Goal: Task Accomplishment & Management: Manage account settings

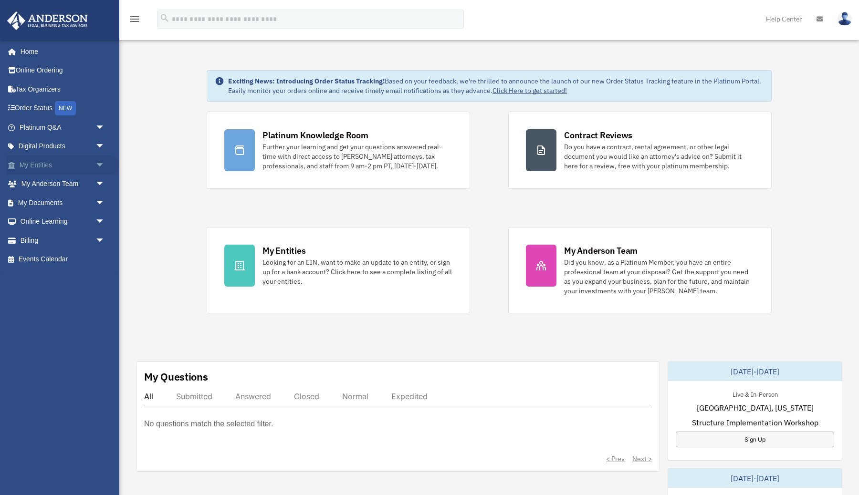
click at [47, 164] on link "My Entities arrow_drop_down" at bounding box center [63, 165] width 113 height 19
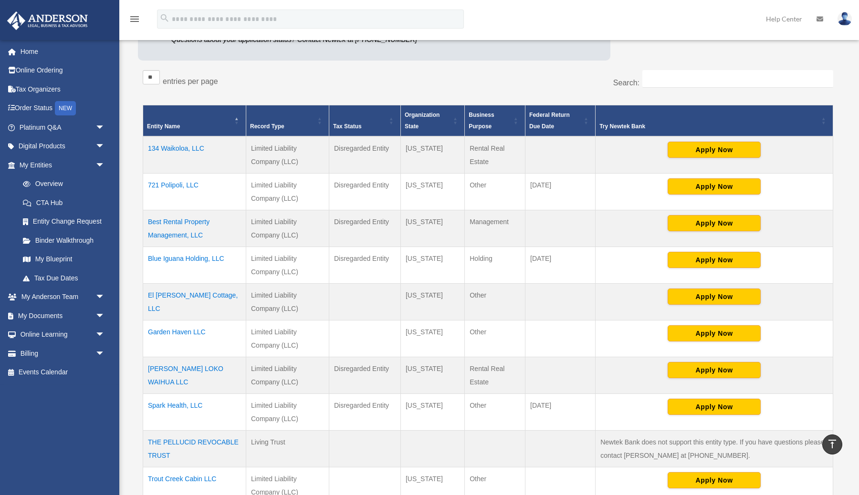
scroll to position [138, 0]
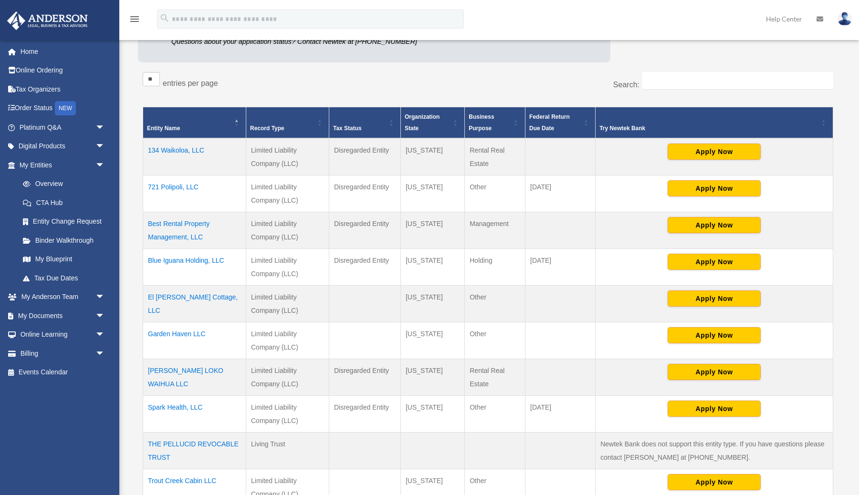
click at [168, 237] on td "Best Rental Property Management, LLC" at bounding box center [194, 230] width 103 height 37
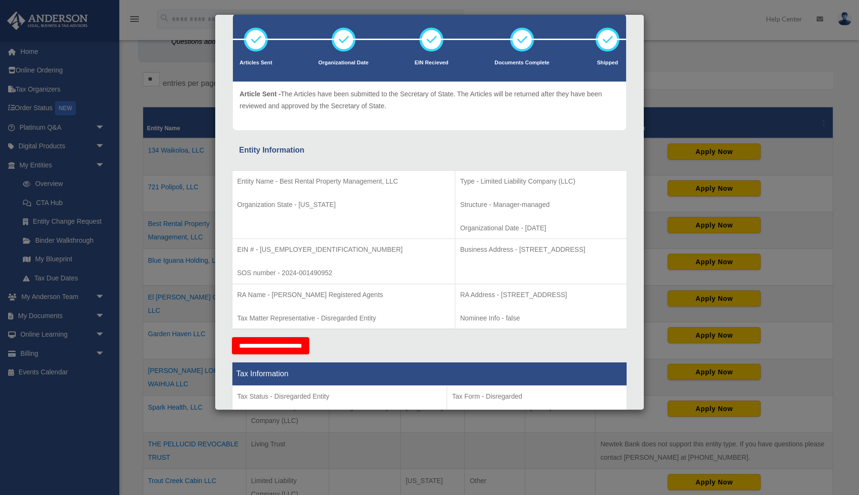
scroll to position [53, 0]
drag, startPoint x: 259, startPoint y: 248, endPoint x: 298, endPoint y: 248, distance: 39.1
click at [298, 248] on p "EIN # - 99-4004751" at bounding box center [343, 249] width 213 height 12
copy p "99-4004751"
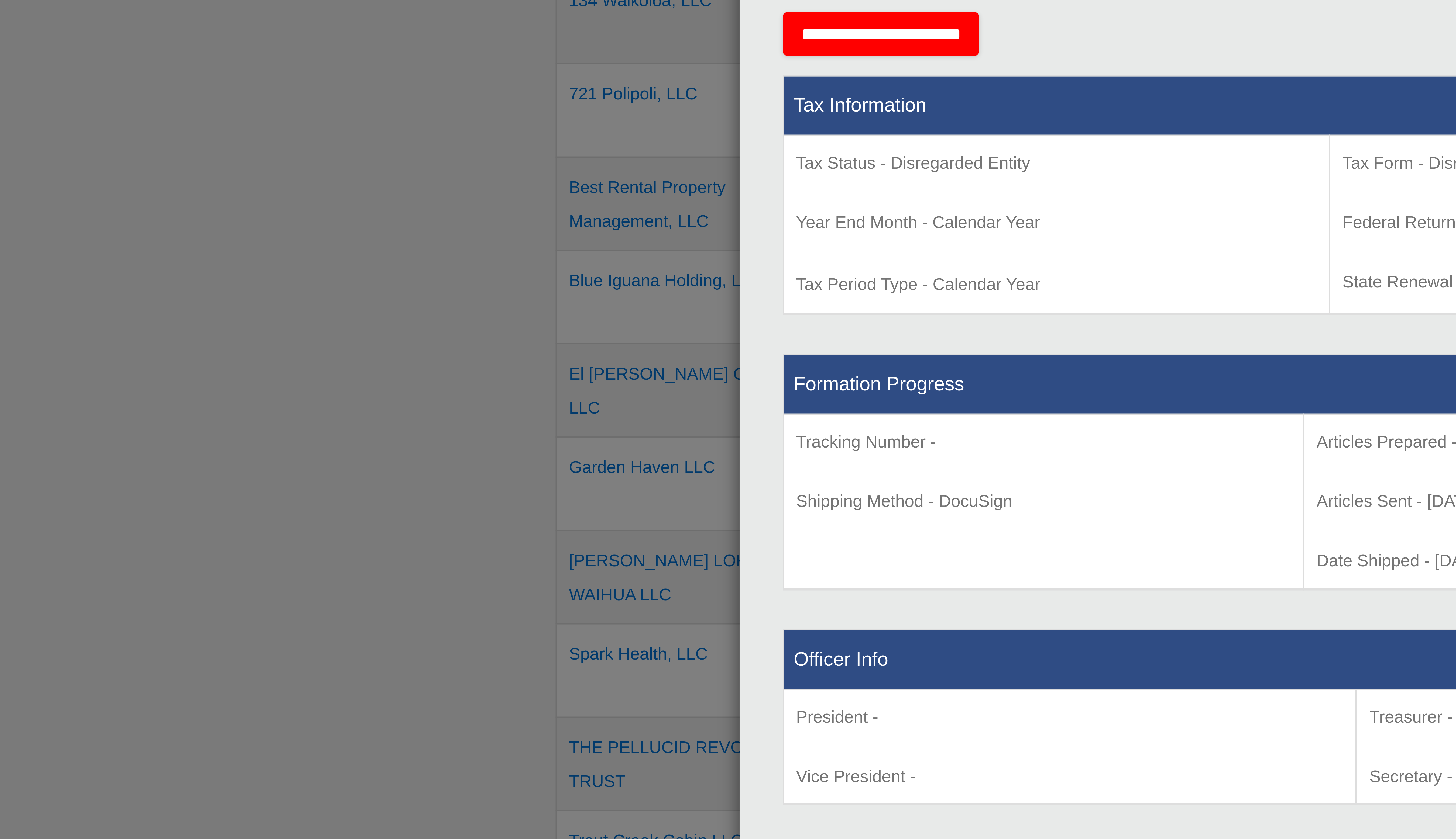
scroll to position [0, 0]
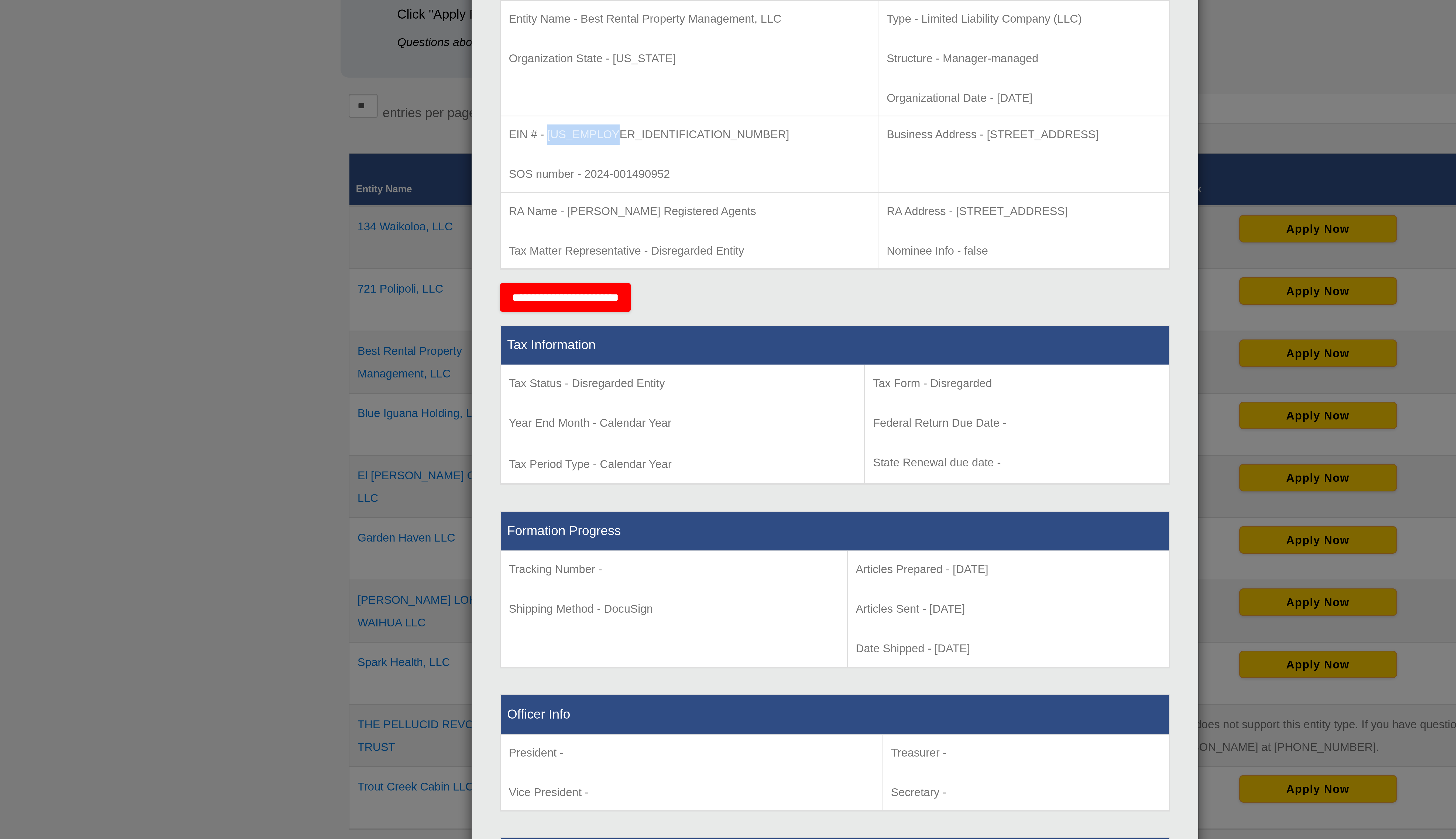
drag, startPoint x: 742, startPoint y: 197, endPoint x: 838, endPoint y: 197, distance: 96.0
click at [485, 197] on td "RA Address - 1716 Capitol Avenue, Suite 100, Cheyenne, WY 82001 Nominee Info - …" at bounding box center [791, 203] width 97 height 25
copy p "1716 Capitol Avenue, Suite 100, Cheyenne, WY 82001"
click at [485, 232] on div "Details × Articles Sent Organizational Date" at bounding box center [728, 419] width 1456 height 839
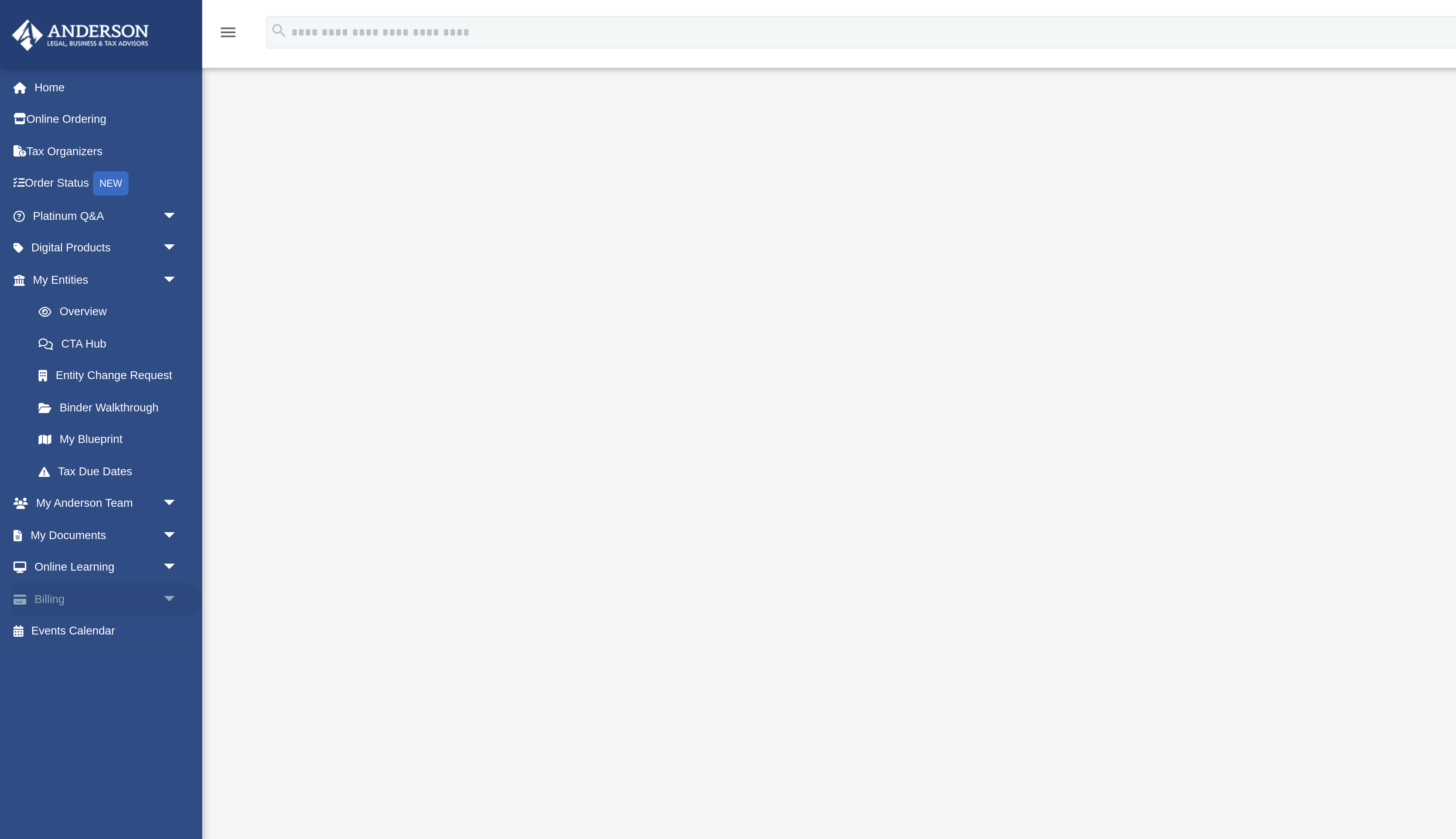
click at [10, 197] on link "Billing arrow_drop_down" at bounding box center [36, 199] width 64 height 11
click at [42, 199] on link "Billing arrow_drop_down" at bounding box center [36, 199] width 64 height 11
click at [21, 200] on link "Billing arrow_drop_down" at bounding box center [36, 199] width 64 height 11
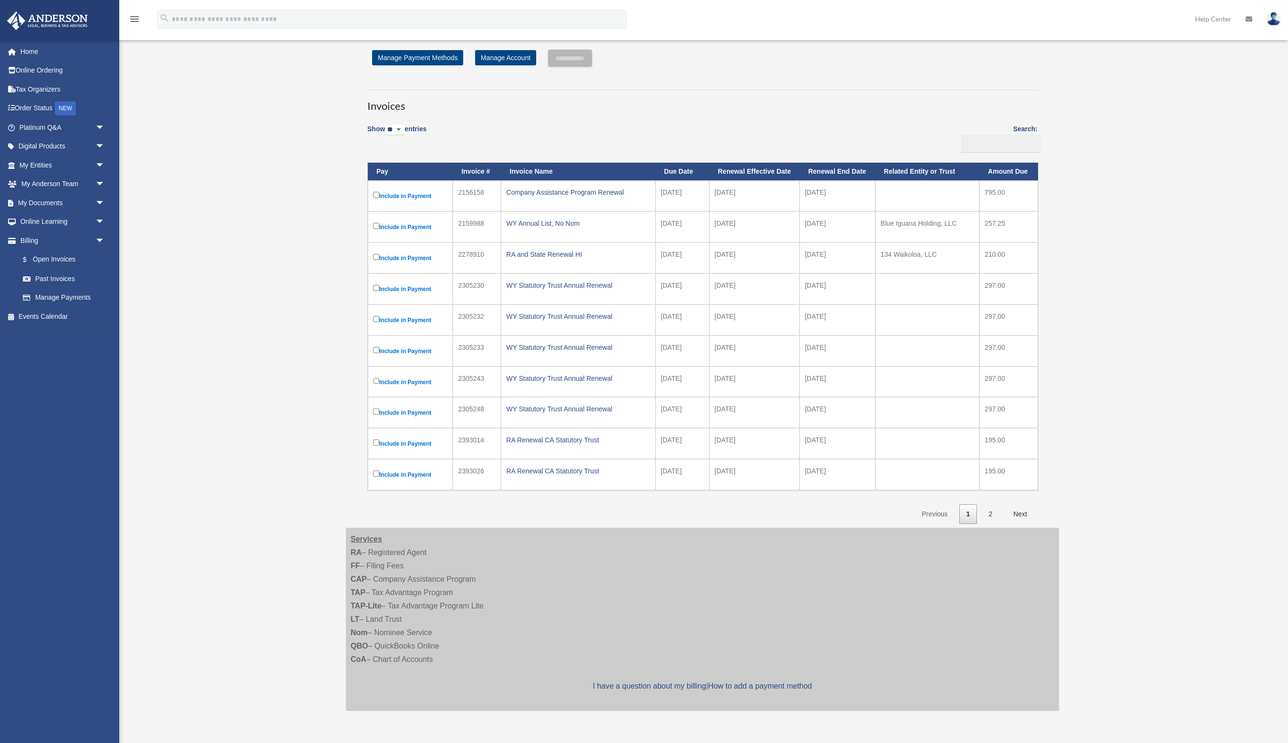
scroll to position [46, 0]
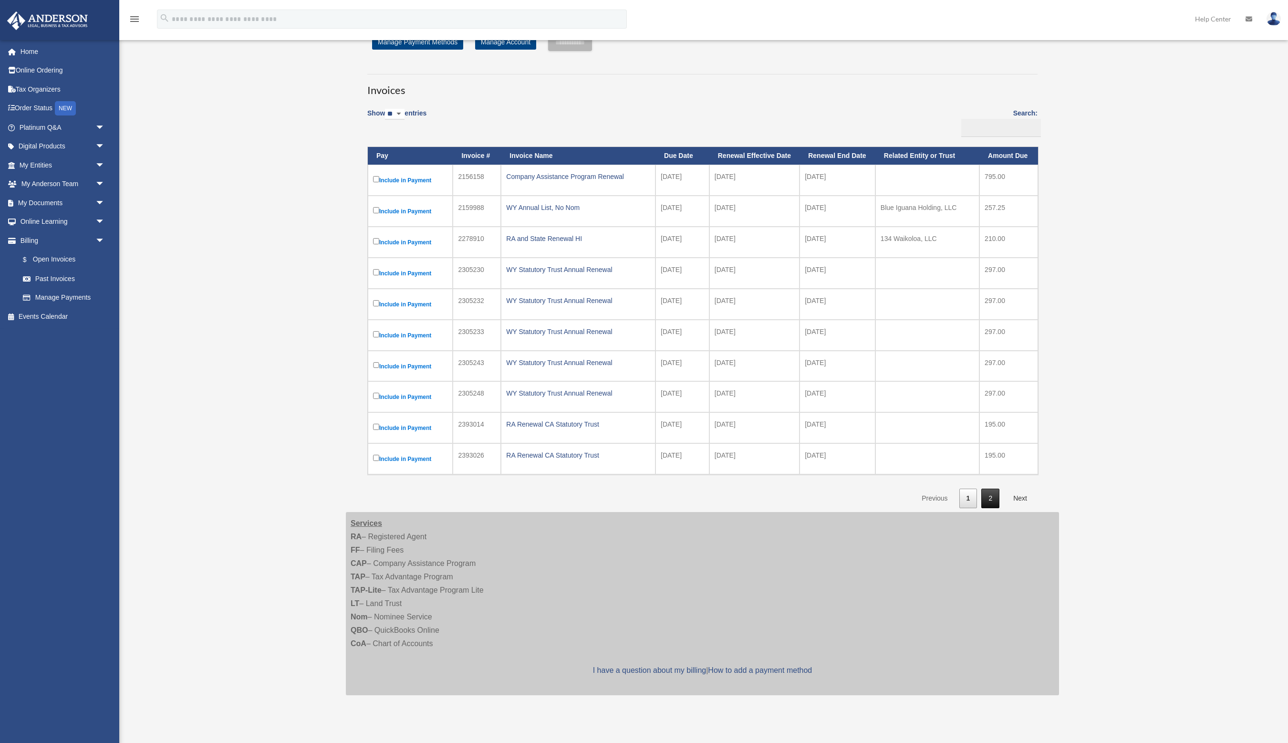
click at [983, 493] on link "2" at bounding box center [990, 498] width 18 height 20
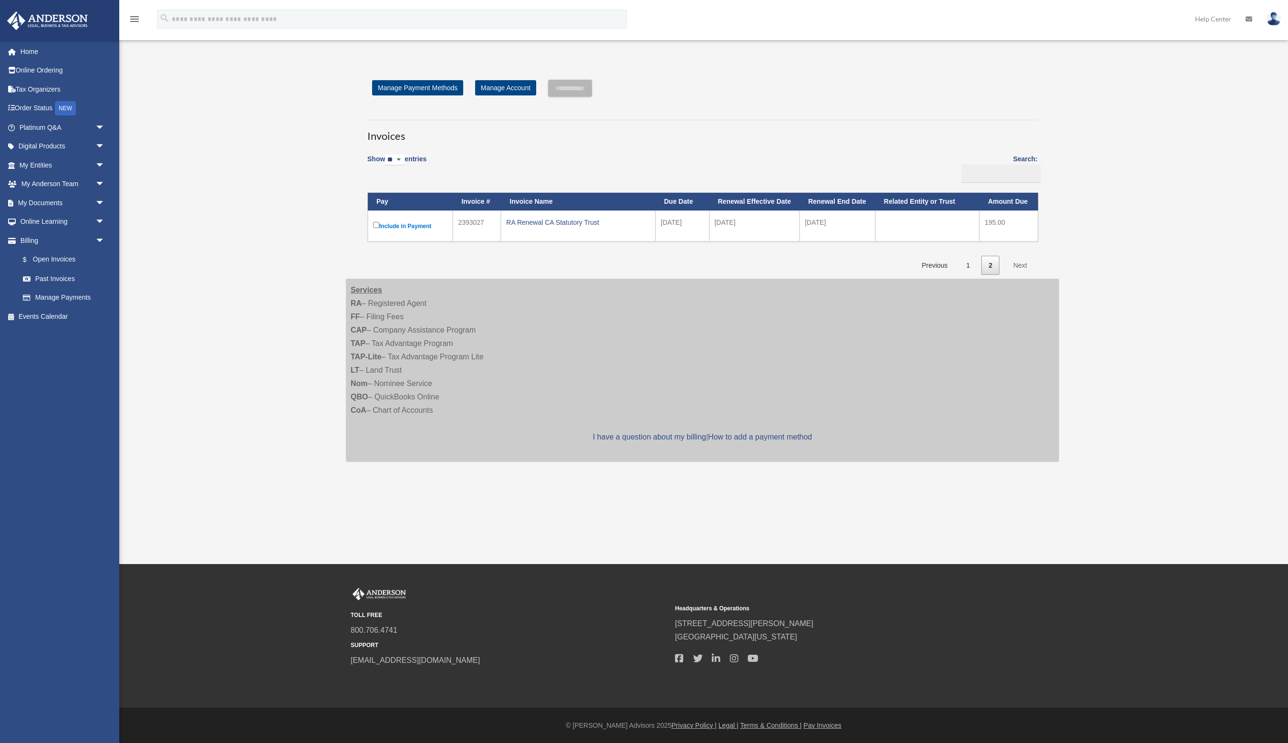
scroll to position [0, 0]
click at [962, 263] on link "1" at bounding box center [968, 266] width 18 height 20
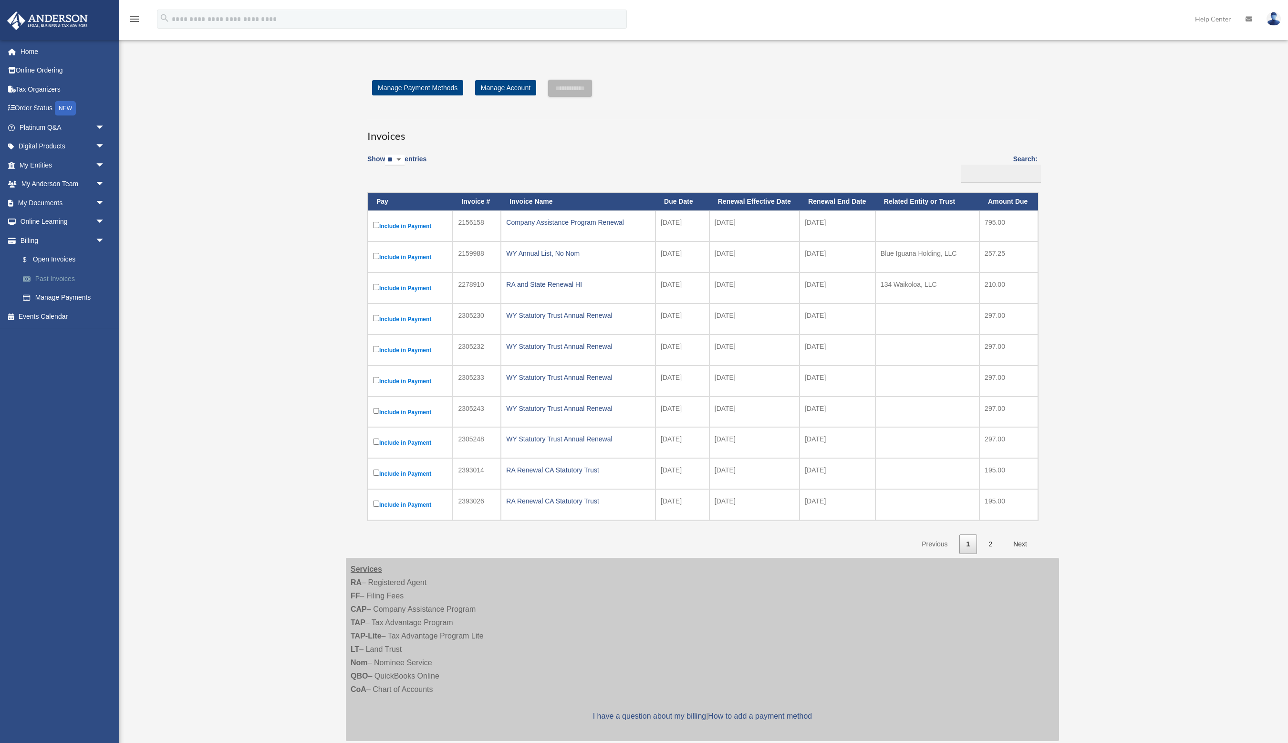
click at [56, 278] on link "Past Invoices" at bounding box center [66, 278] width 106 height 19
click at [57, 276] on link "Past Invoices" at bounding box center [66, 278] width 106 height 19
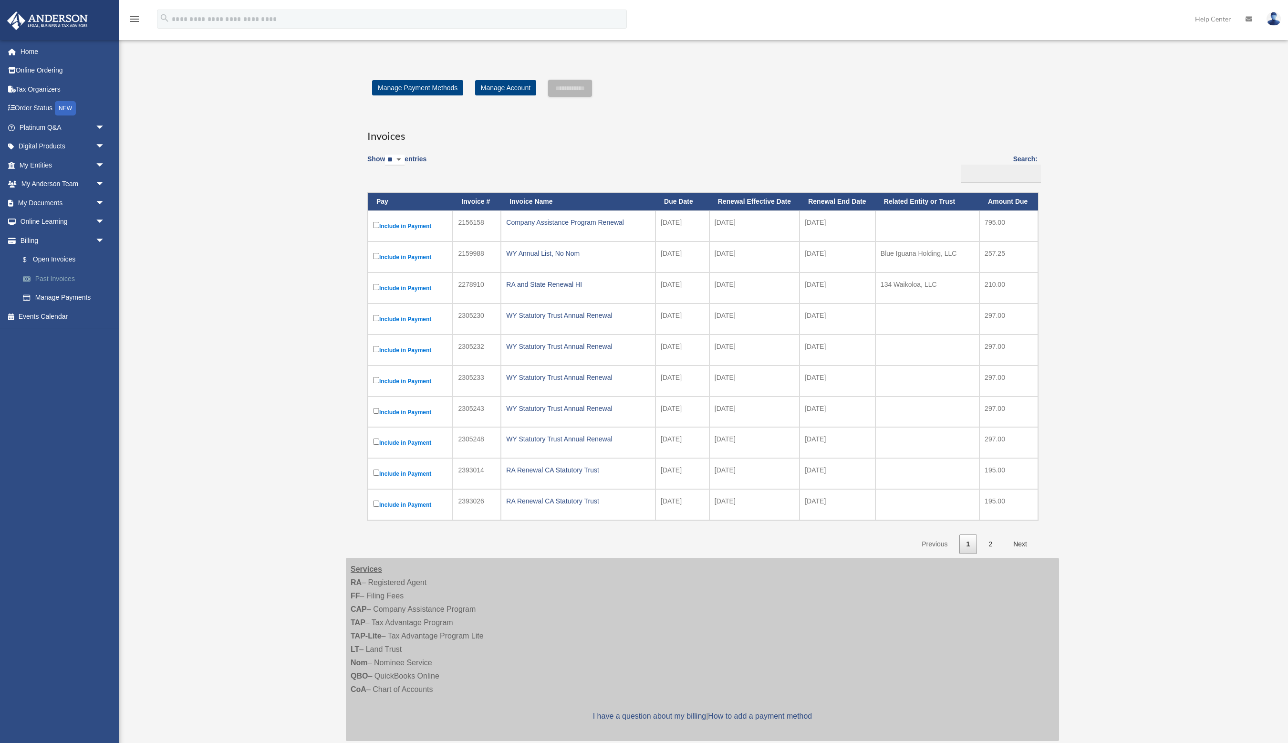
click at [57, 276] on link "Past Invoices" at bounding box center [66, 278] width 106 height 19
click at [56, 275] on link "Past Invoices" at bounding box center [66, 278] width 106 height 19
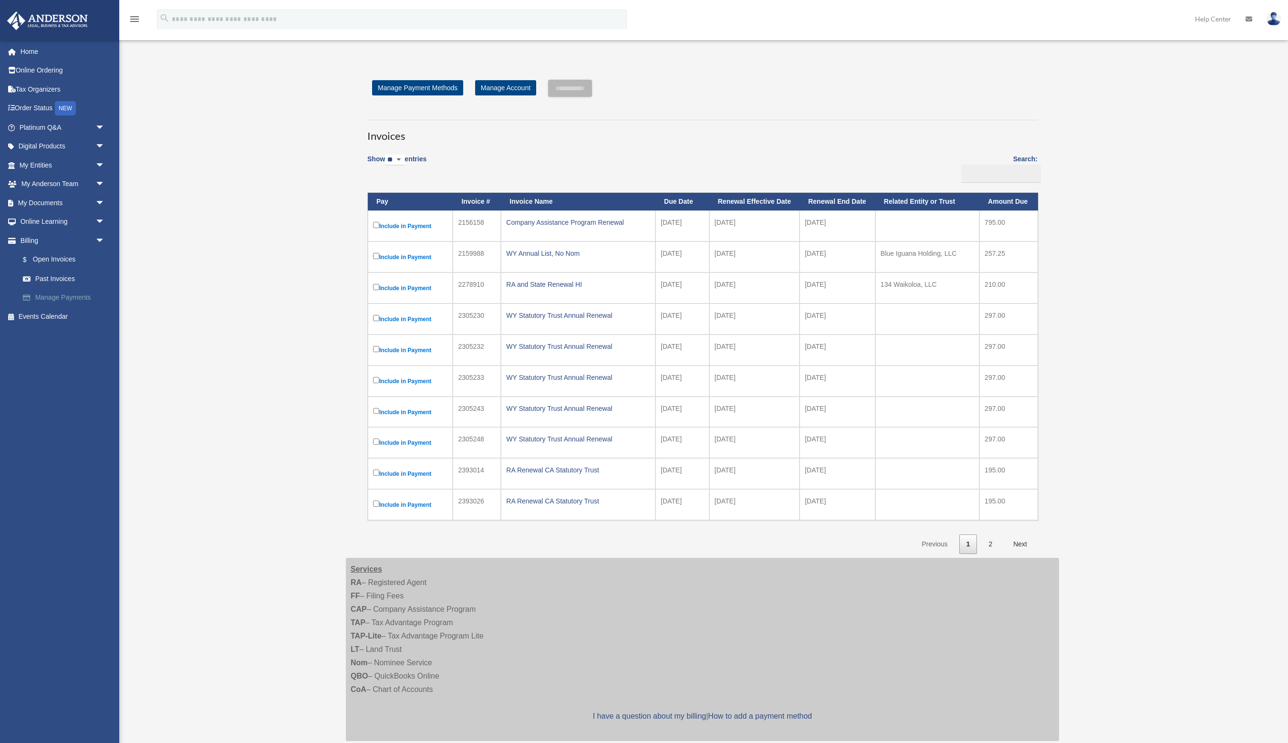
click at [43, 294] on link "Manage Payments" at bounding box center [66, 297] width 106 height 19
click at [46, 281] on link "Past Invoices" at bounding box center [66, 278] width 106 height 19
click at [45, 281] on link "Past Invoices" at bounding box center [66, 278] width 106 height 19
click at [45, 280] on link "Past Invoices" at bounding box center [66, 278] width 106 height 19
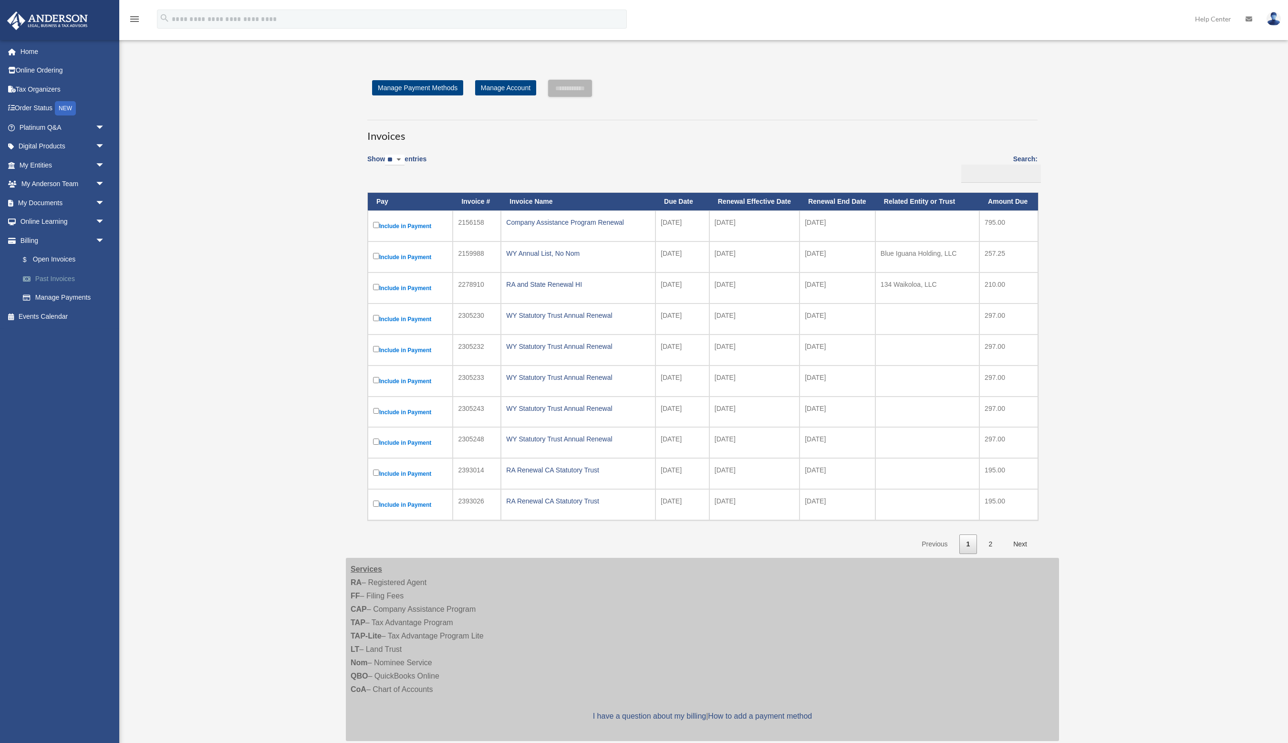
click at [46, 280] on link "Past Invoices" at bounding box center [66, 278] width 106 height 19
click at [47, 280] on link "Past Invoices" at bounding box center [66, 278] width 106 height 19
click at [48, 280] on link "Past Invoices" at bounding box center [66, 278] width 106 height 19
click at [42, 245] on link "Billing arrow_drop_down" at bounding box center [63, 240] width 113 height 19
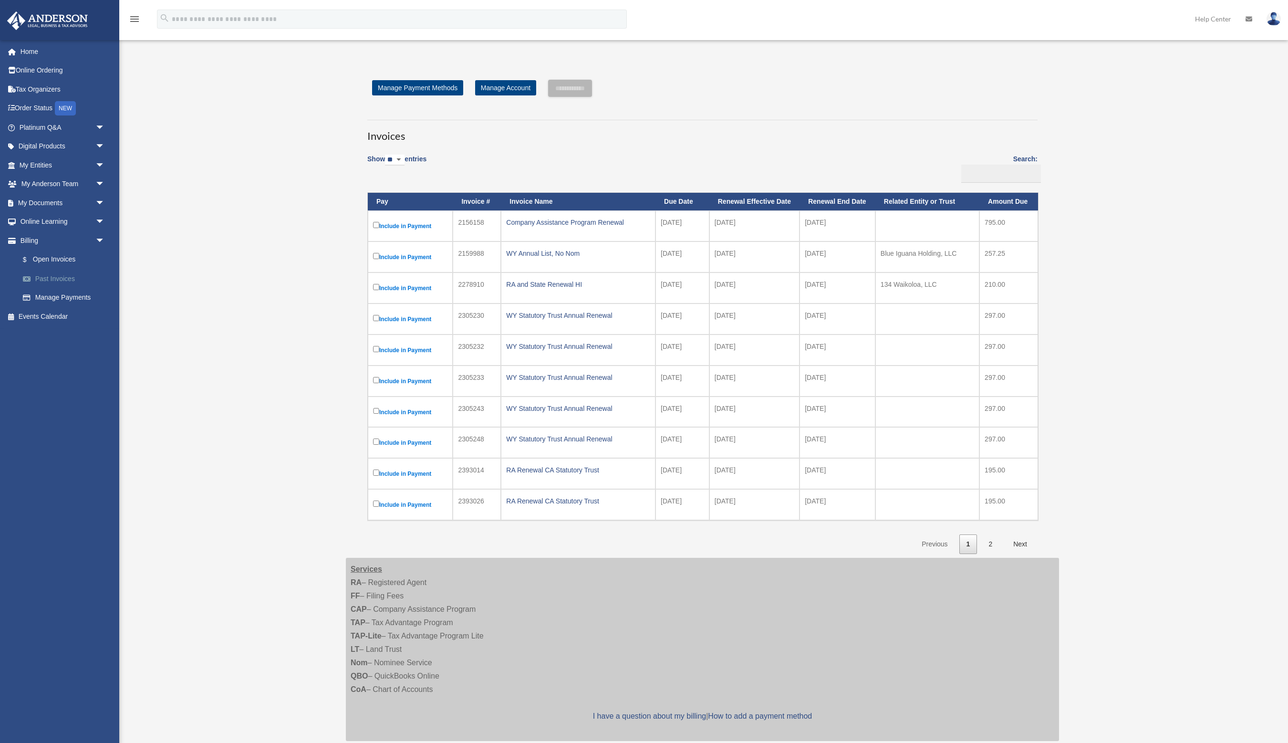
click at [47, 277] on link "Past Invoices" at bounding box center [66, 278] width 106 height 19
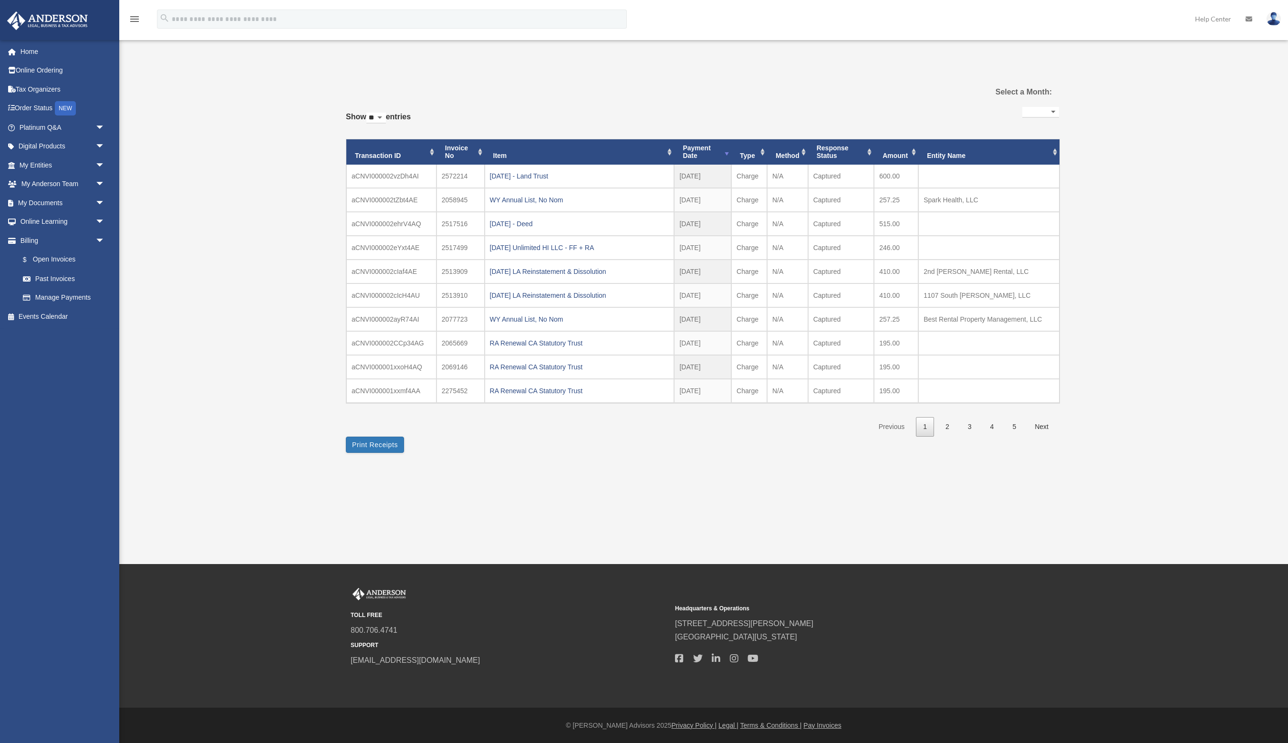
select select
click at [1008, 424] on link "5" at bounding box center [1014, 427] width 18 height 20
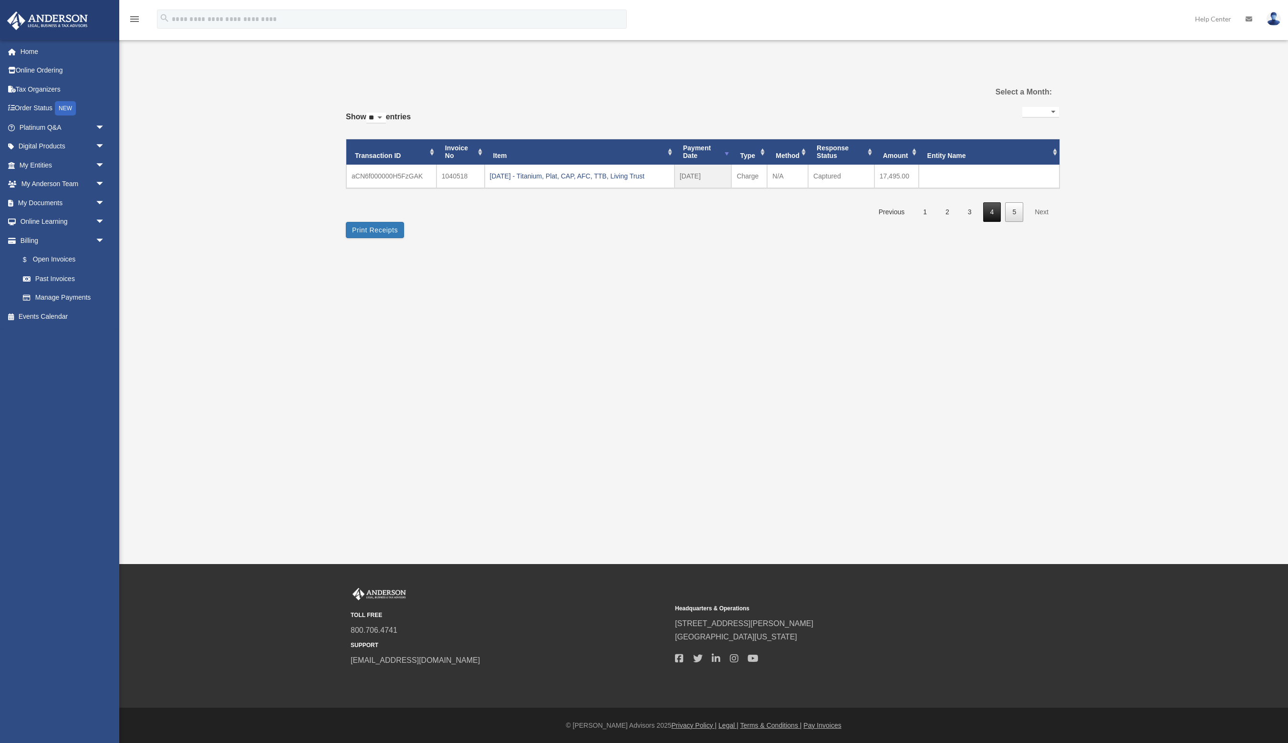
click at [991, 211] on link "4" at bounding box center [992, 212] width 18 height 20
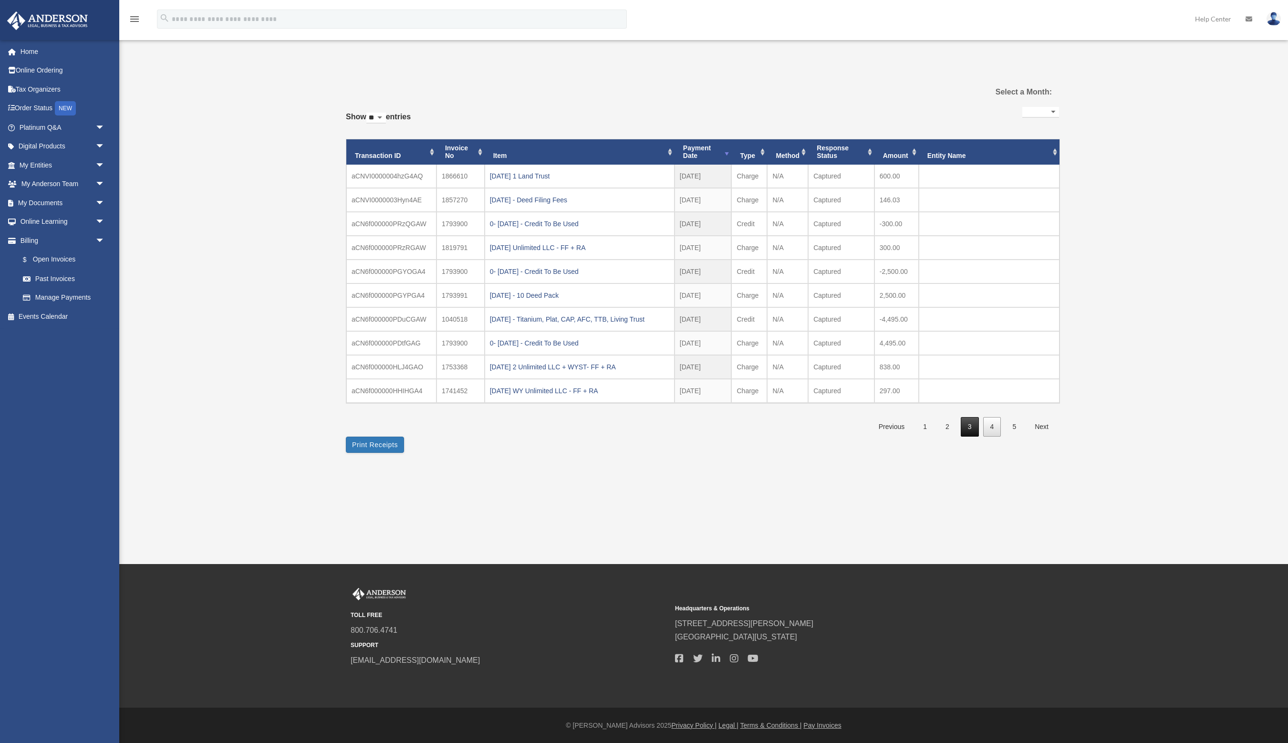
click at [969, 426] on link "3" at bounding box center [970, 427] width 18 height 20
click at [946, 421] on link "2" at bounding box center [947, 427] width 18 height 20
